Goal: Transaction & Acquisition: Obtain resource

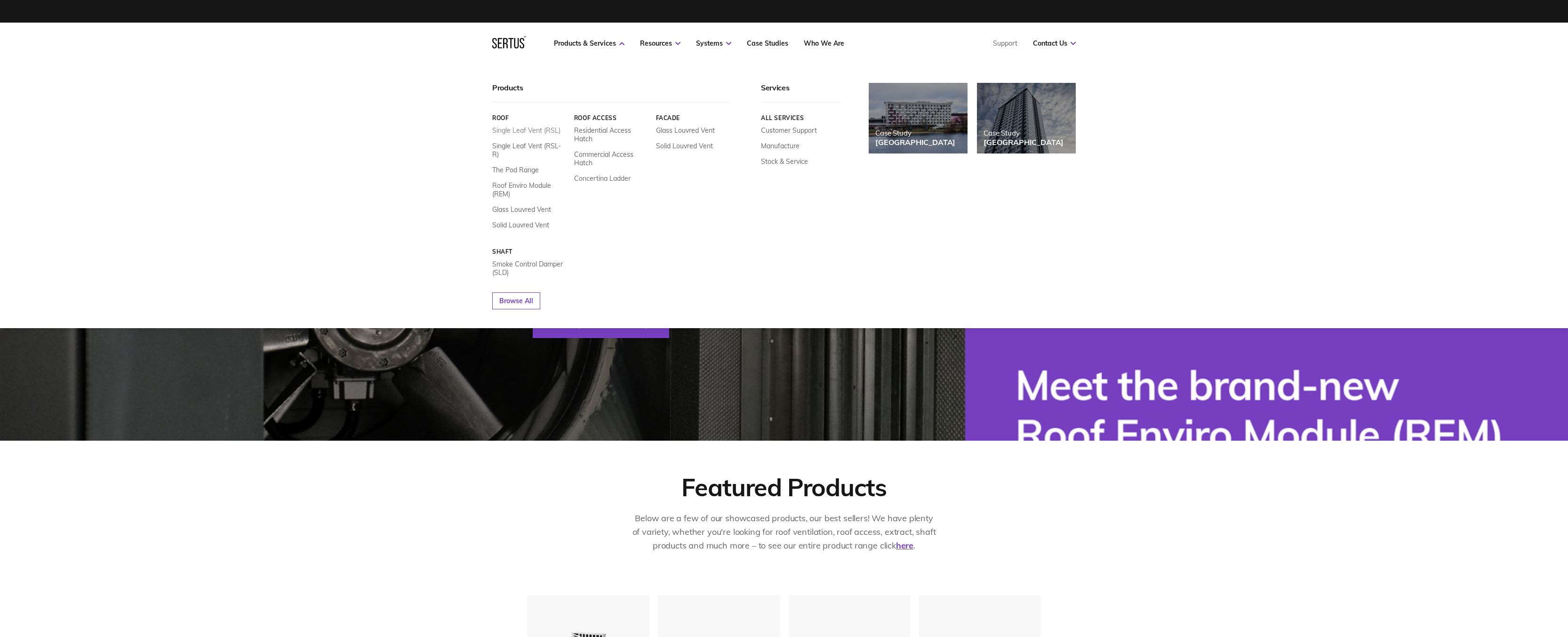
click at [538, 128] on link "Single Leaf Vent (RSL)" at bounding box center [527, 130] width 68 height 9
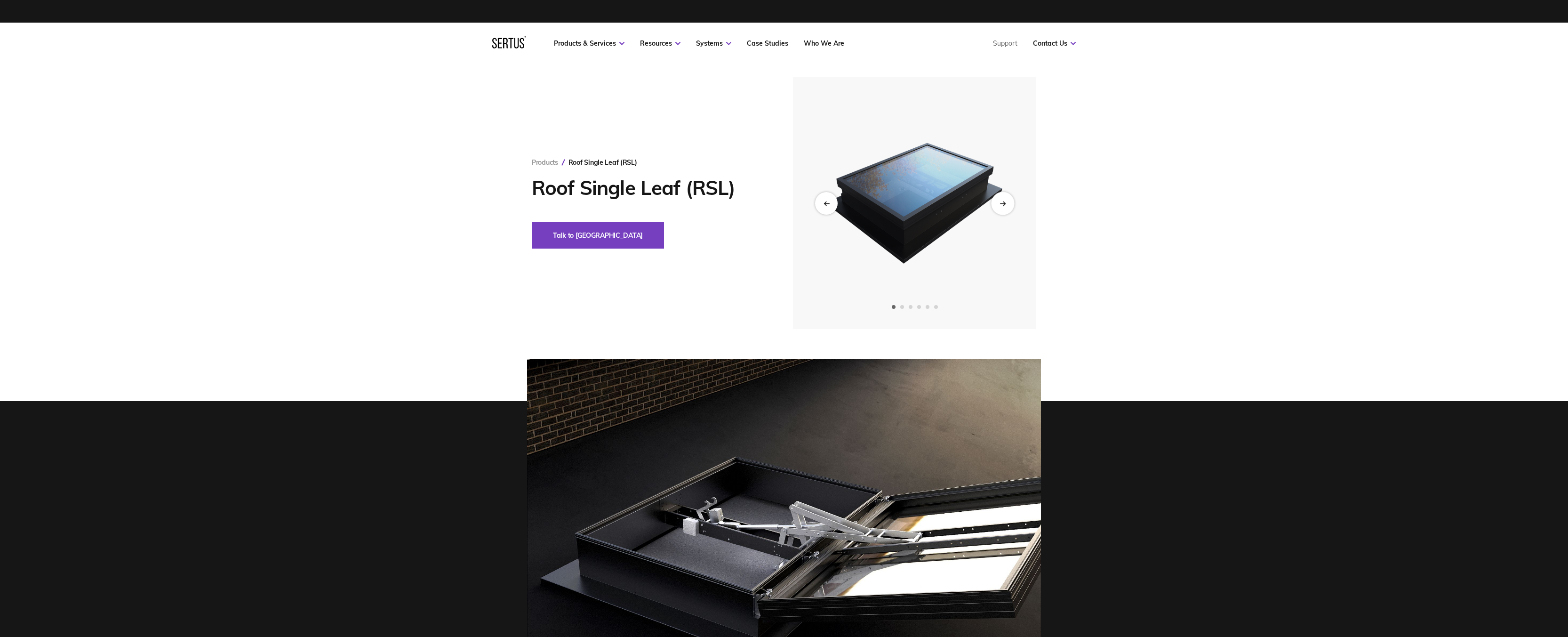
click at [1011, 208] on div "Next slide" at bounding box center [1003, 203] width 23 height 23
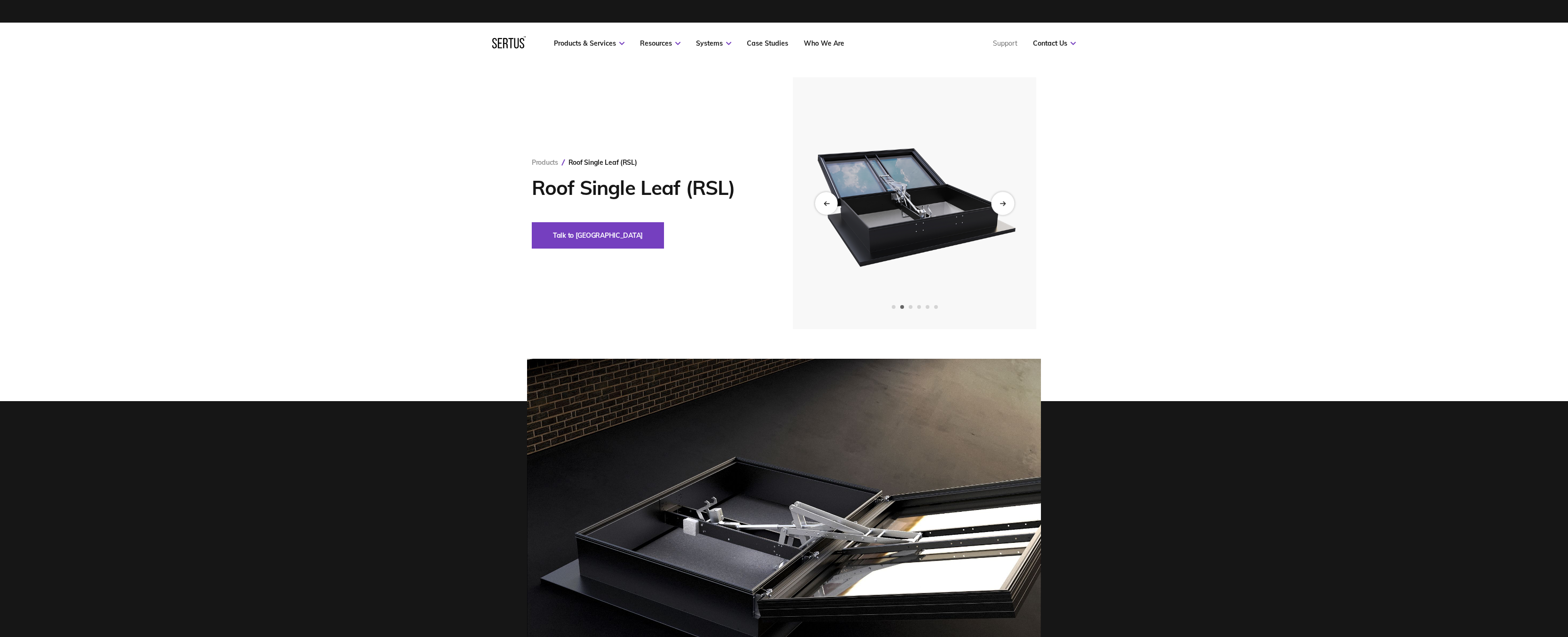
click at [1011, 208] on div "Next slide" at bounding box center [1003, 203] width 23 height 23
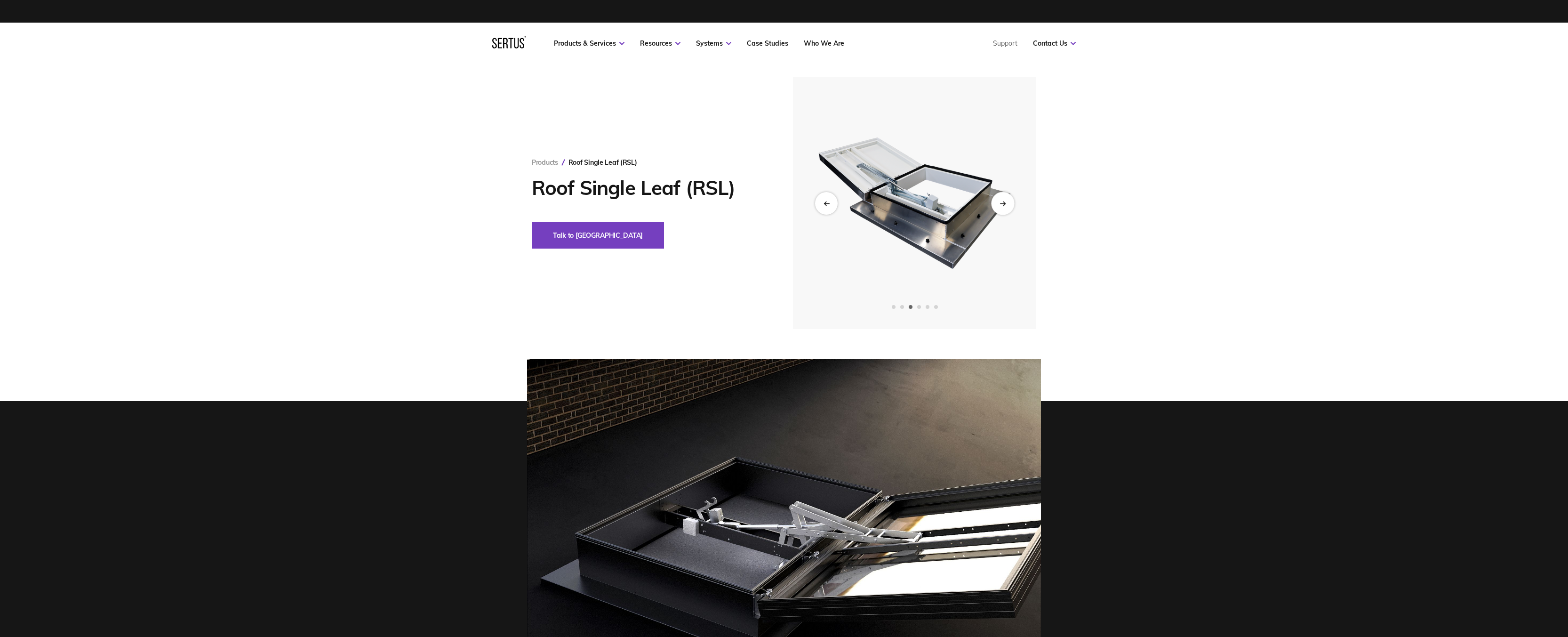
click at [1011, 208] on div "Next slide" at bounding box center [1003, 203] width 23 height 23
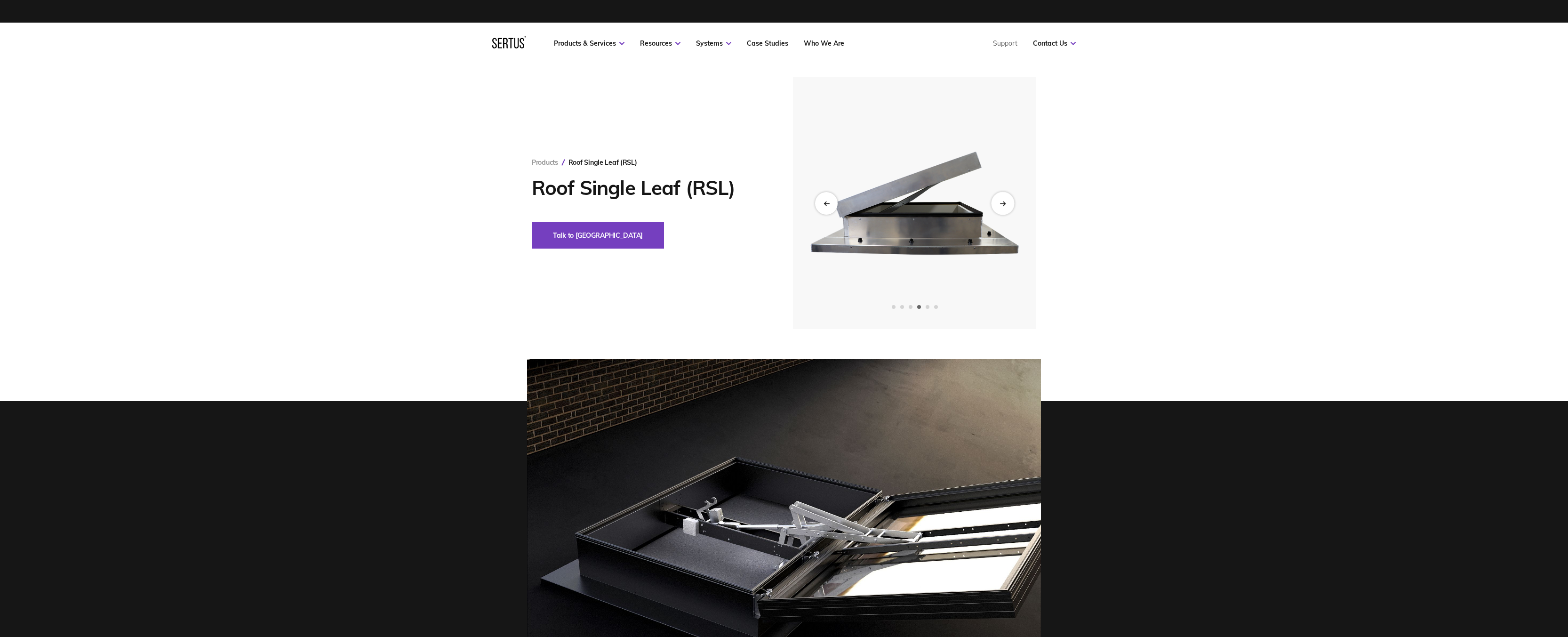
click at [1011, 208] on div "Next slide" at bounding box center [1003, 203] width 23 height 23
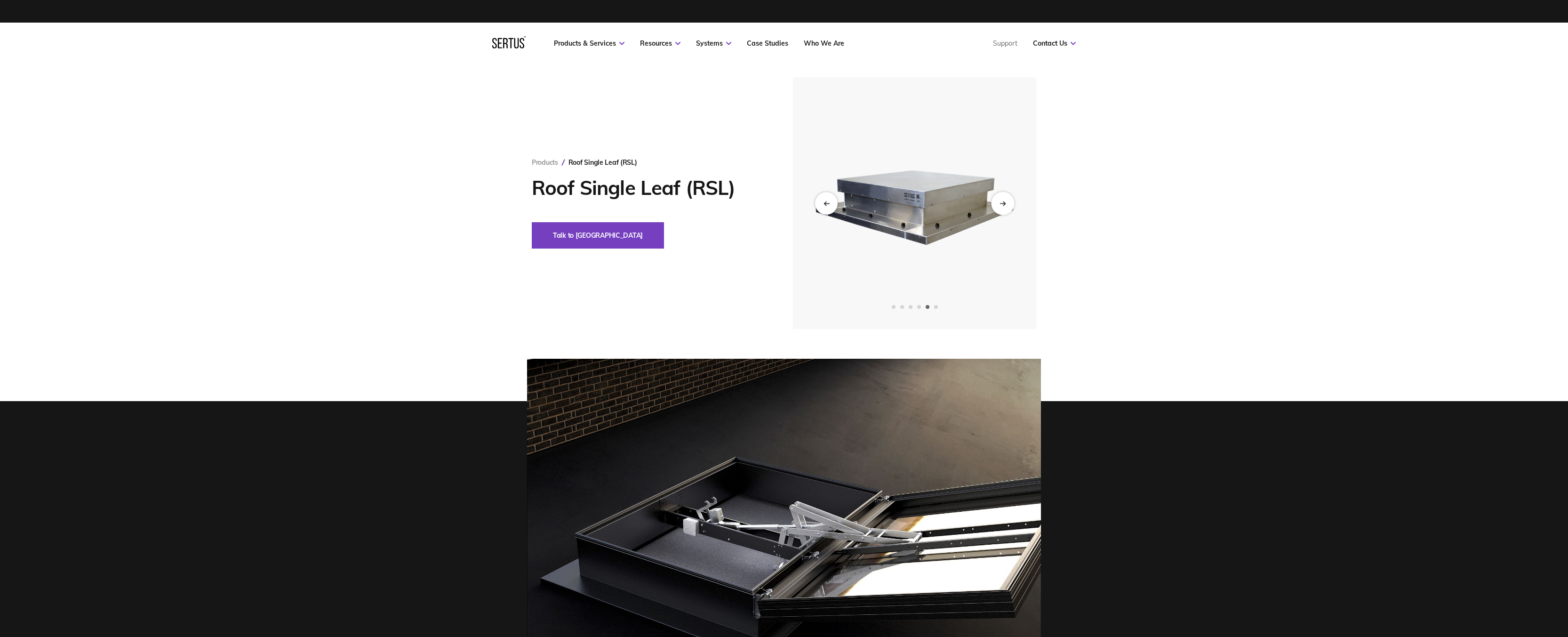
click at [1009, 201] on div "Next slide" at bounding box center [1003, 203] width 23 height 23
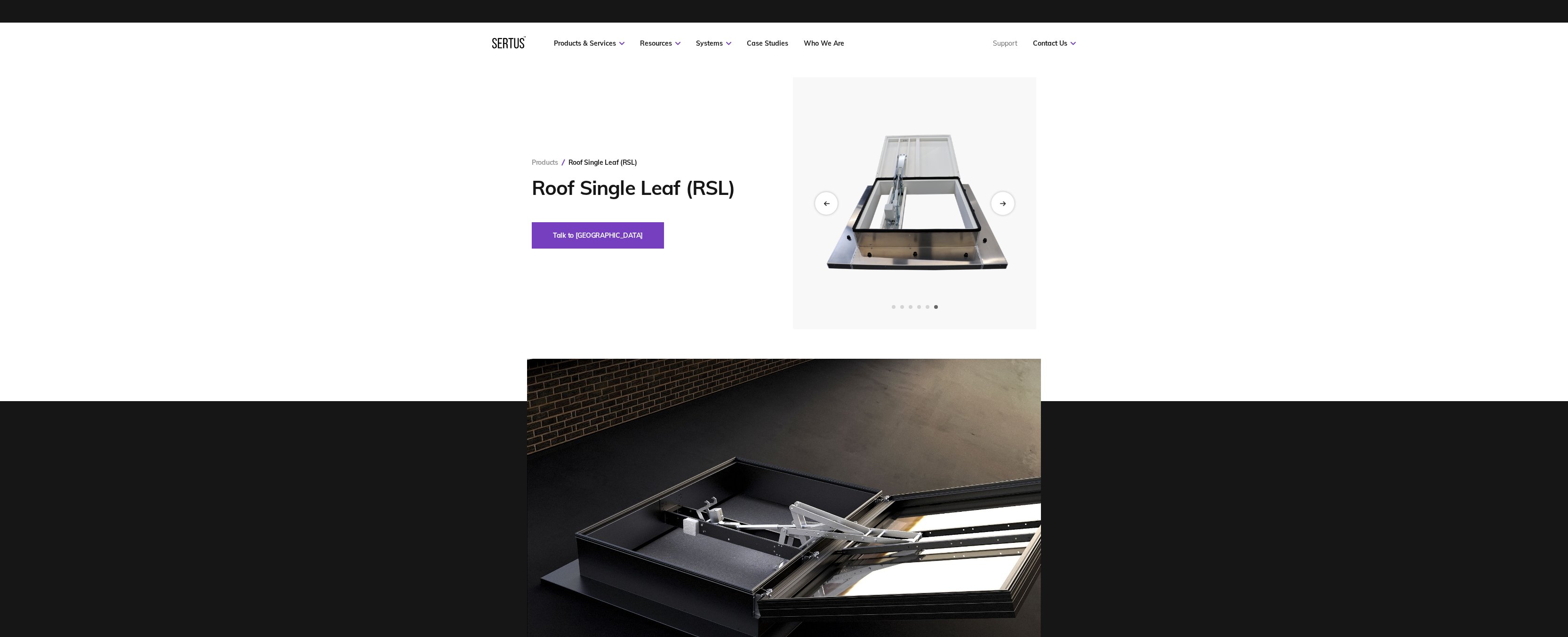
click at [1009, 201] on div "Next slide" at bounding box center [1003, 203] width 23 height 23
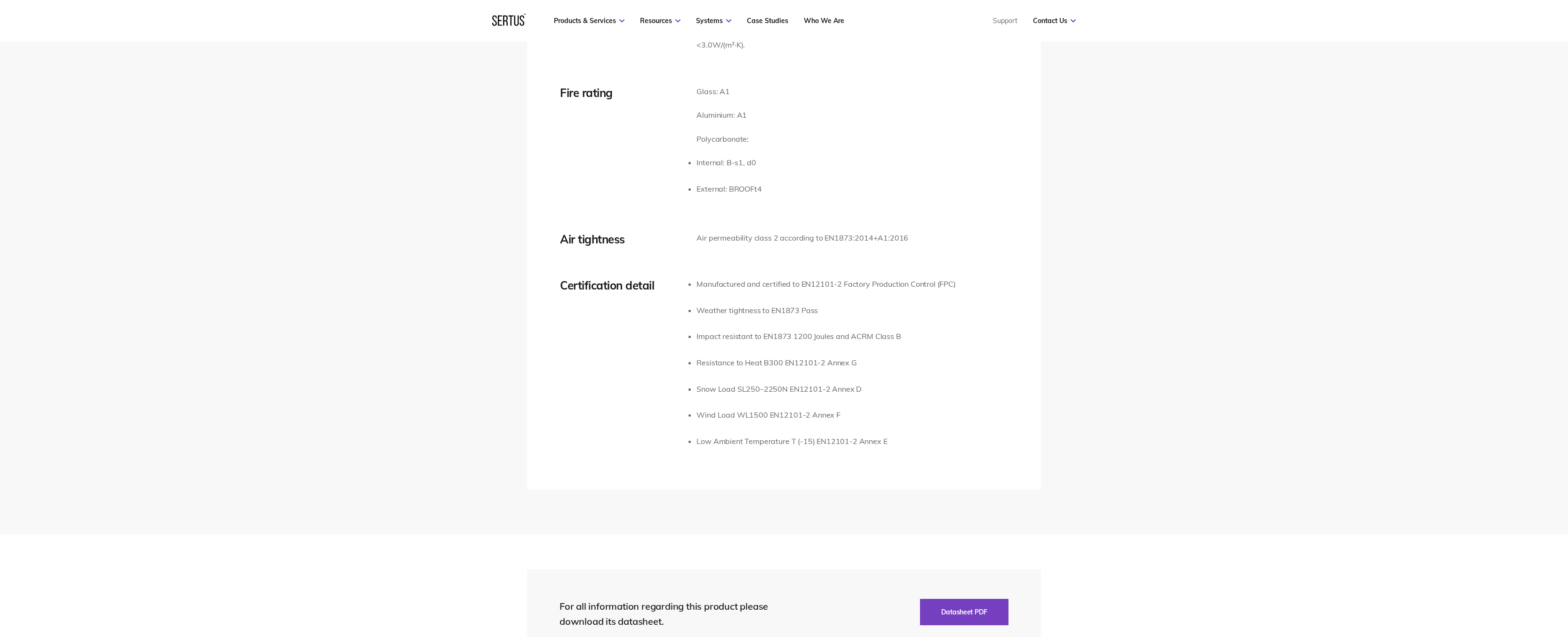
scroll to position [2354, 0]
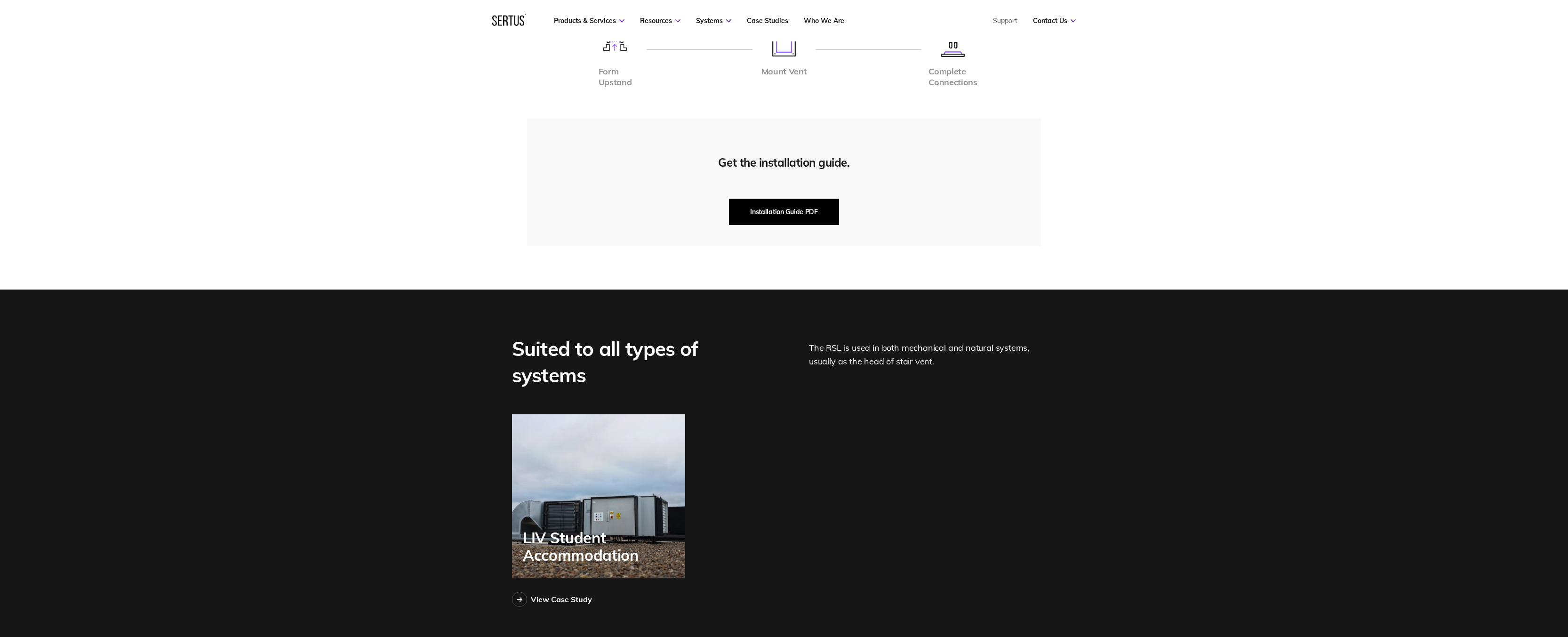
click at [824, 216] on button "Installation Guide PDF" at bounding box center [784, 211] width 110 height 26
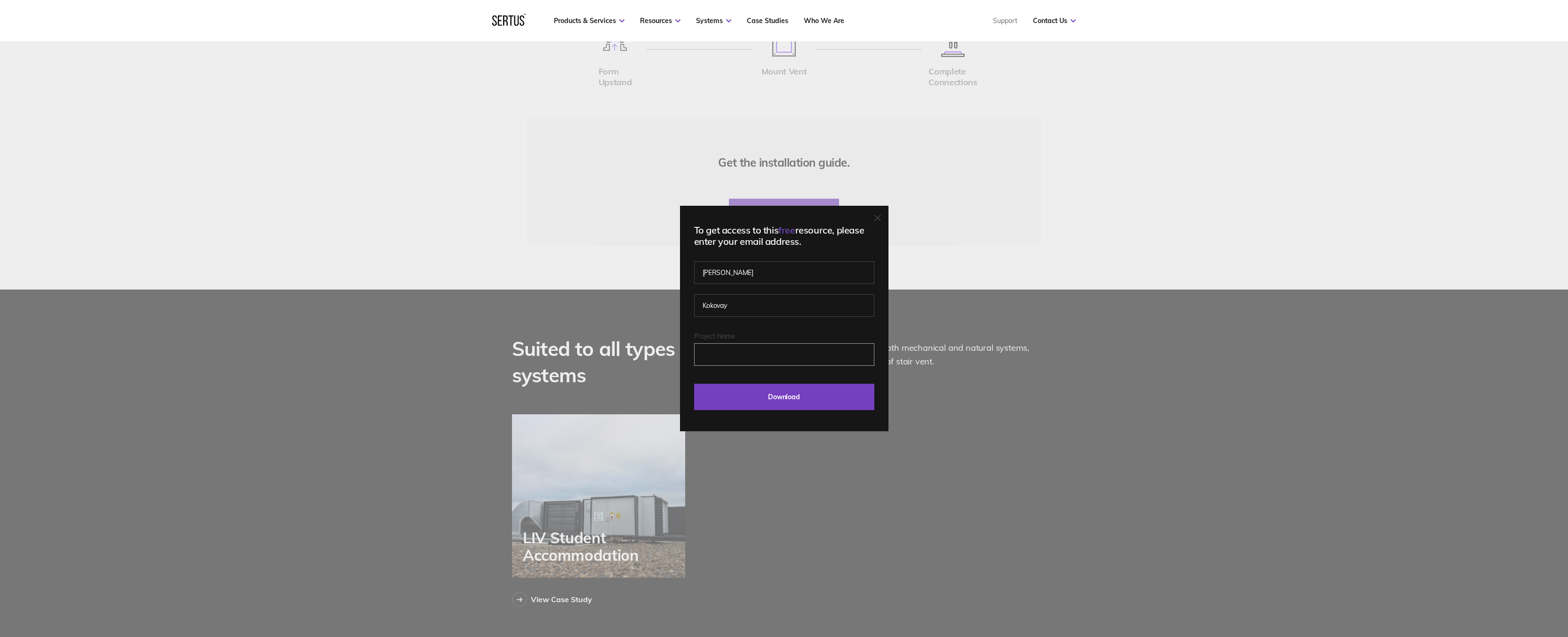
click at [748, 350] on input "Project Name" at bounding box center [784, 354] width 180 height 23
type input "[STREET_ADDRESS]"
drag, startPoint x: 744, startPoint y: 396, endPoint x: 611, endPoint y: 356, distance: 138.9
click at [743, 396] on input "Download" at bounding box center [784, 396] width 180 height 26
